Goal: Transaction & Acquisition: Purchase product/service

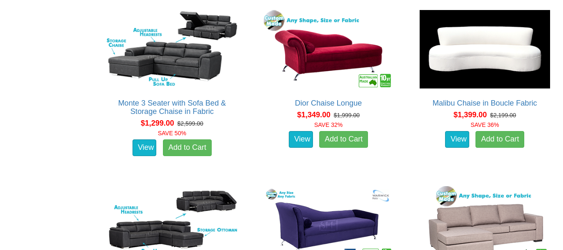
scroll to position [517, 0]
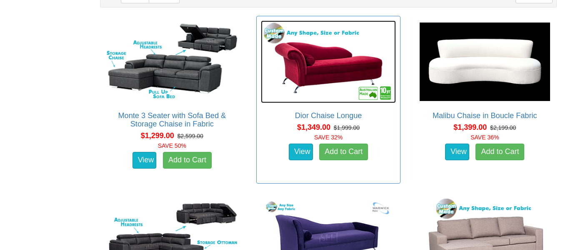
click at [334, 49] on img at bounding box center [328, 61] width 135 height 82
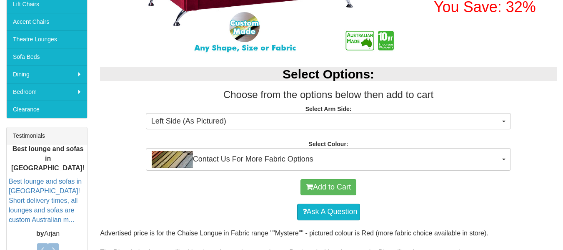
scroll to position [233, 0]
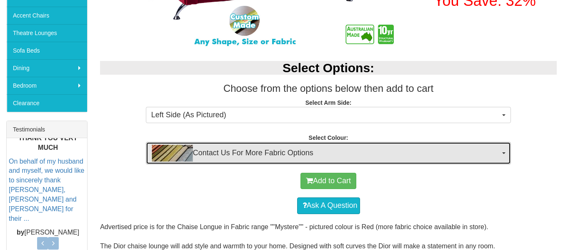
click at [502, 150] on button "Contact Us For More Fabric Options" at bounding box center [328, 153] width 365 height 22
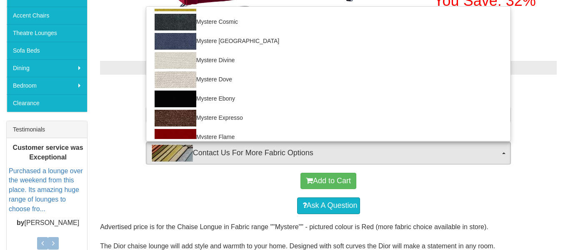
scroll to position [114, 0]
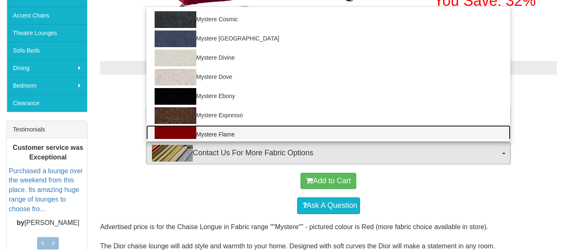
click at [186, 127] on img at bounding box center [176, 134] width 42 height 17
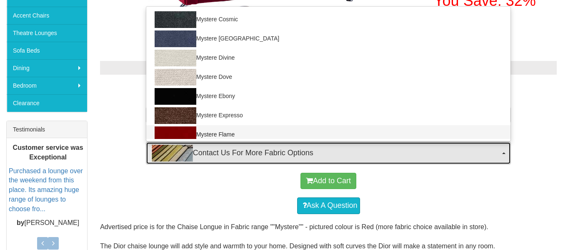
select select "733"
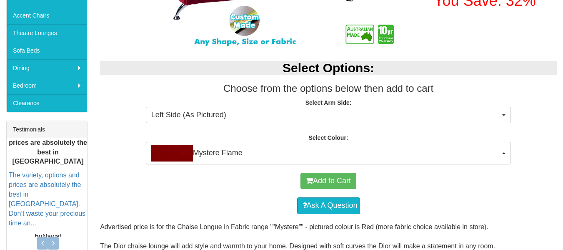
scroll to position [119, 0]
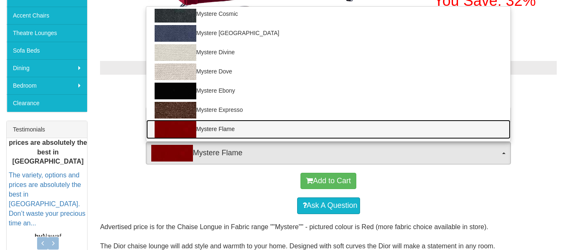
click at [186, 127] on img at bounding box center [176, 129] width 42 height 17
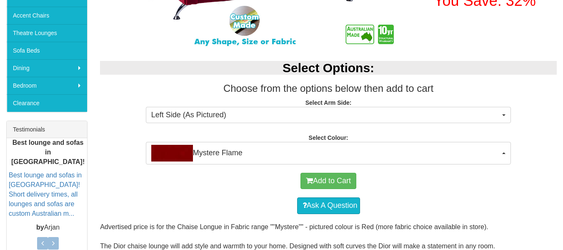
click at [123, 160] on div "Select Options: Choose from the options below then add to cart Select Arm Side:…" at bounding box center [328, 107] width 469 height 111
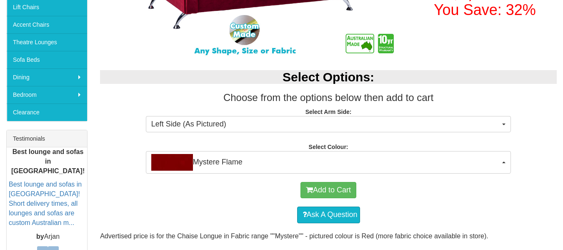
scroll to position [233, 0]
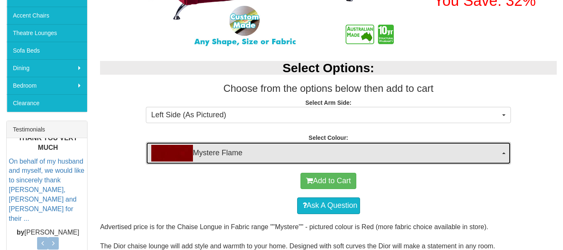
click at [503, 150] on button "Mystere Flame" at bounding box center [328, 153] width 365 height 22
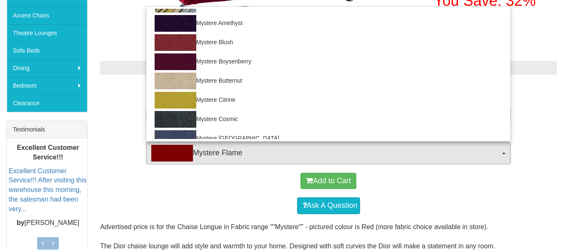
scroll to position [5, 0]
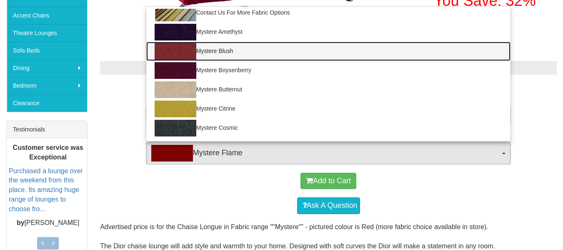
click at [182, 46] on img at bounding box center [176, 51] width 42 height 17
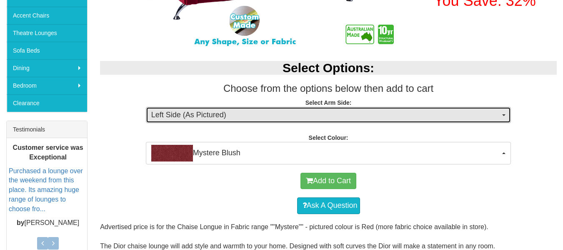
click at [505, 114] on span "button" at bounding box center [503, 115] width 3 height 2
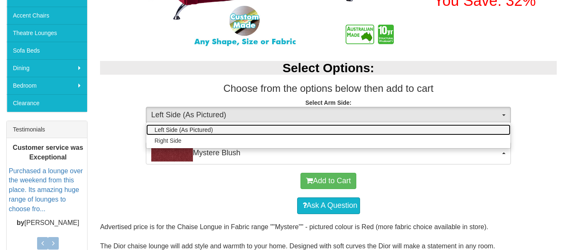
click at [494, 127] on link "Left Side (As Pictured)" at bounding box center [328, 129] width 365 height 11
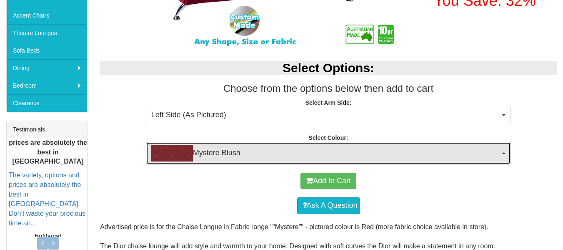
click at [502, 155] on button "Mystere Blush" at bounding box center [328, 153] width 365 height 22
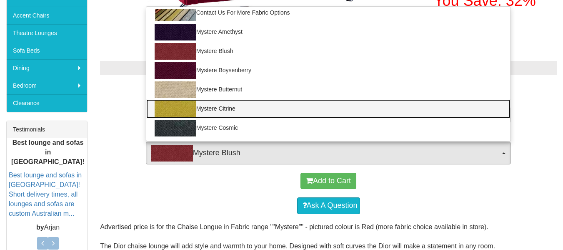
click at [177, 102] on img at bounding box center [176, 108] width 42 height 17
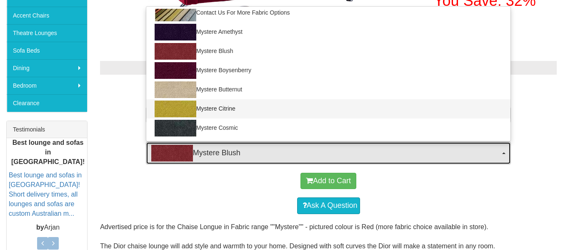
select select "726"
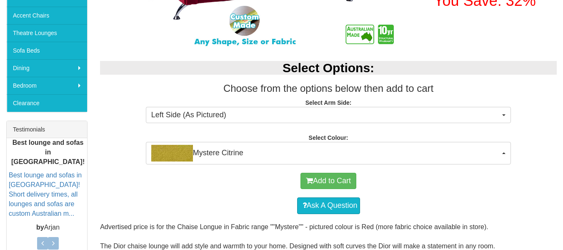
click at [128, 154] on div "Select Options: Choose from the options below then add to cart Select Arm Side:…" at bounding box center [328, 107] width 469 height 111
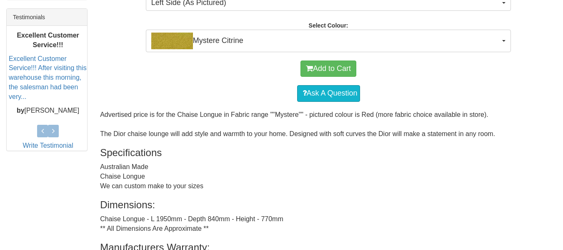
scroll to position [350, 0]
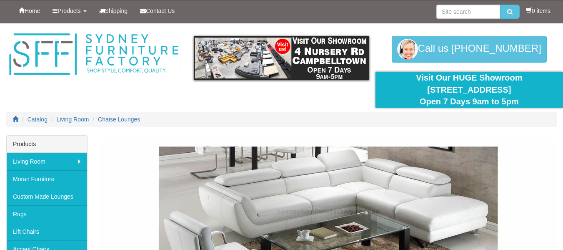
scroll to position [517, 0]
